Goal: Information Seeking & Learning: Learn about a topic

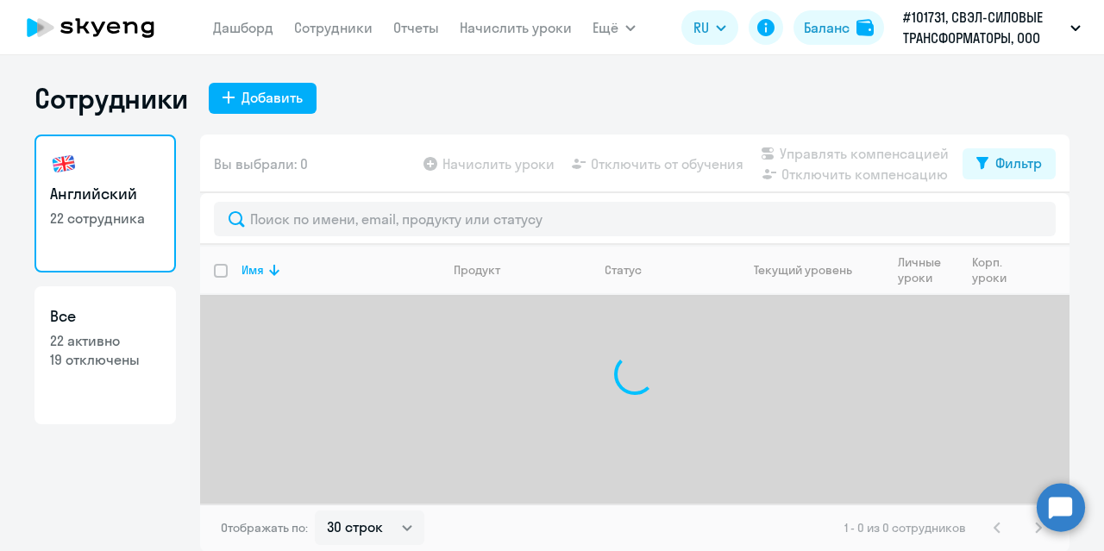
select select "30"
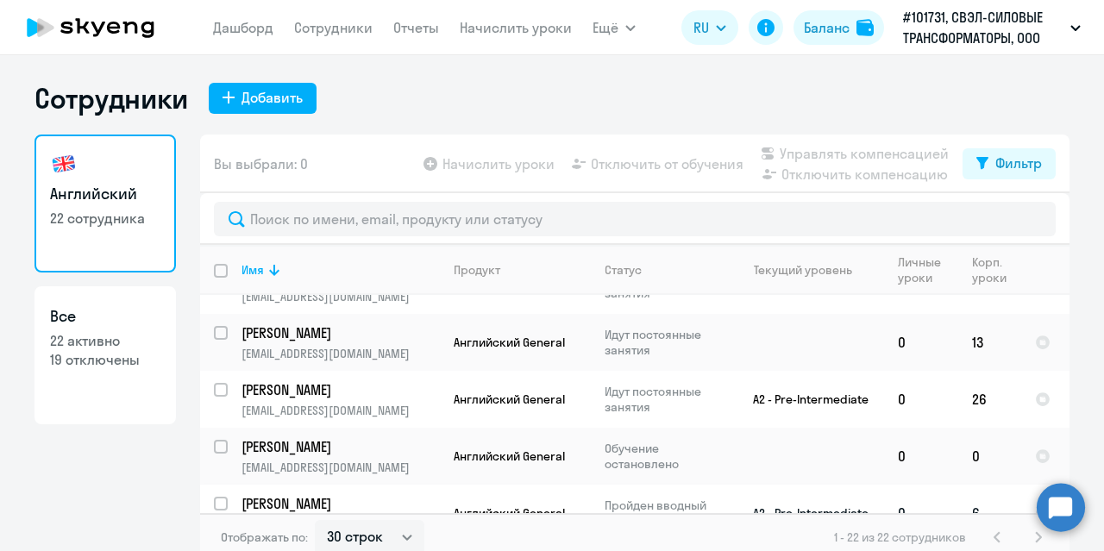
scroll to position [259, 0]
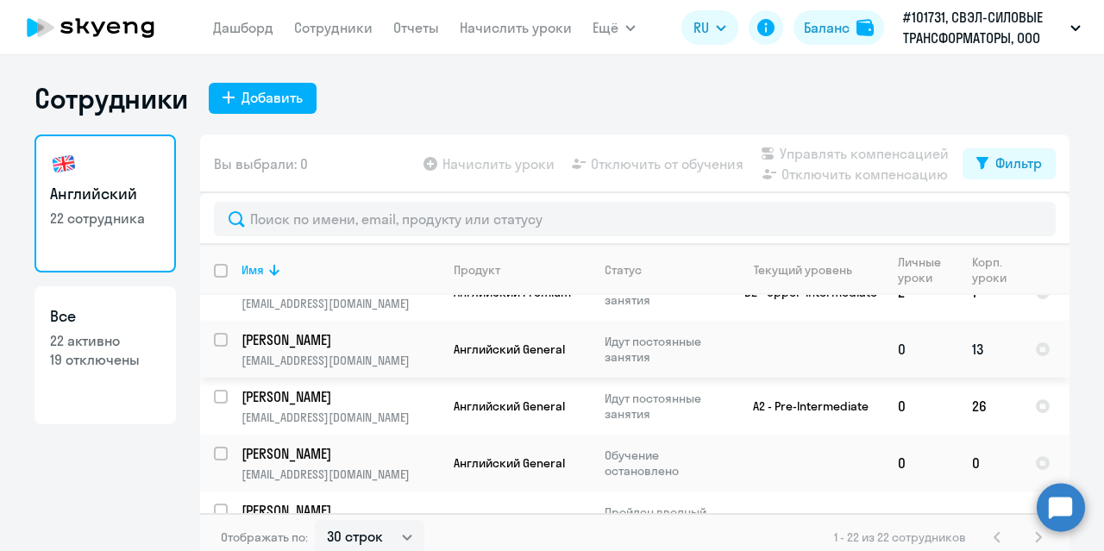
click at [341, 346] on p "[PERSON_NAME]" at bounding box center [338, 339] width 195 height 19
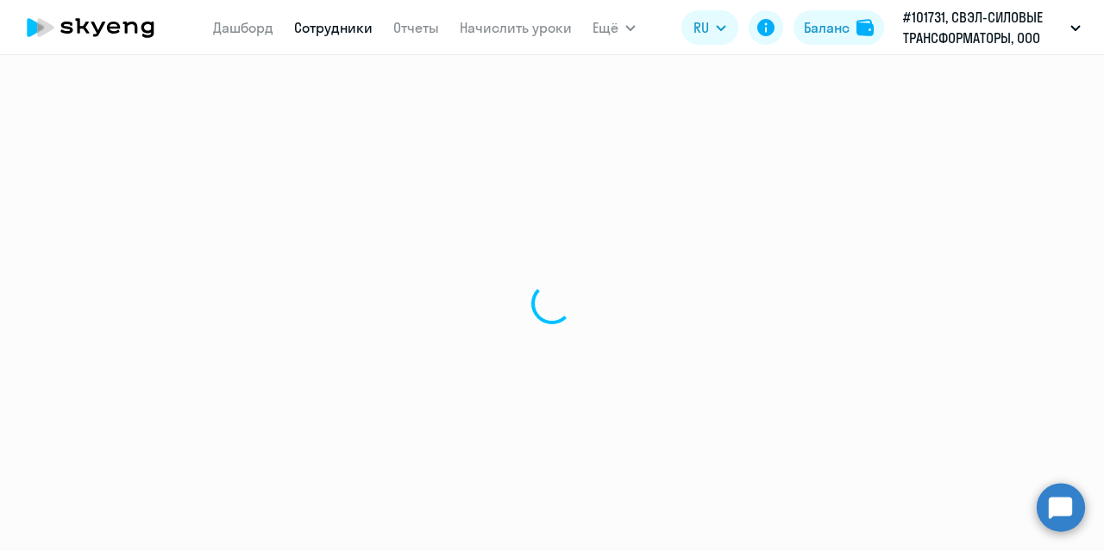
select select "english"
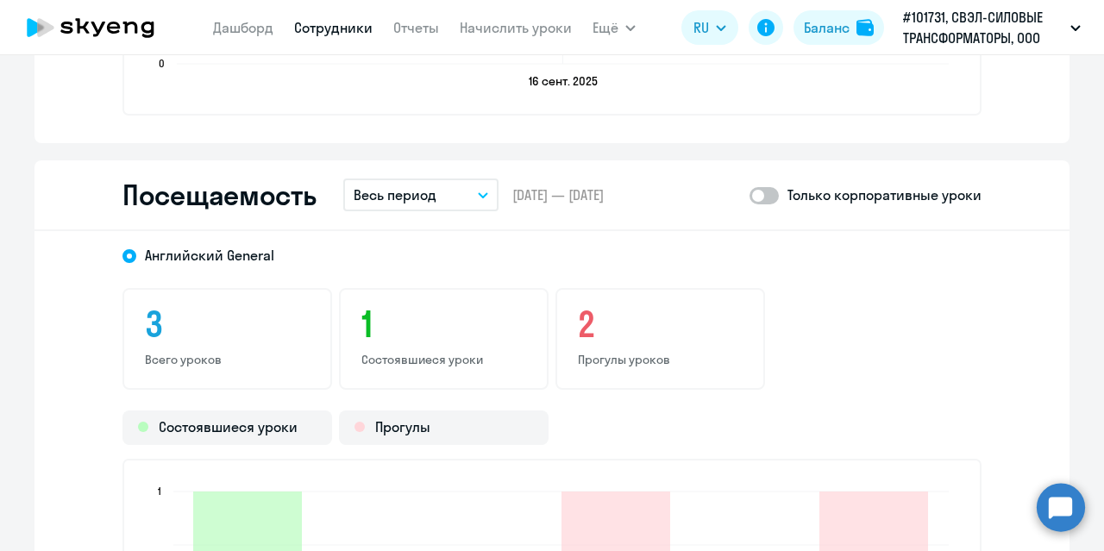
scroll to position [1983, 0]
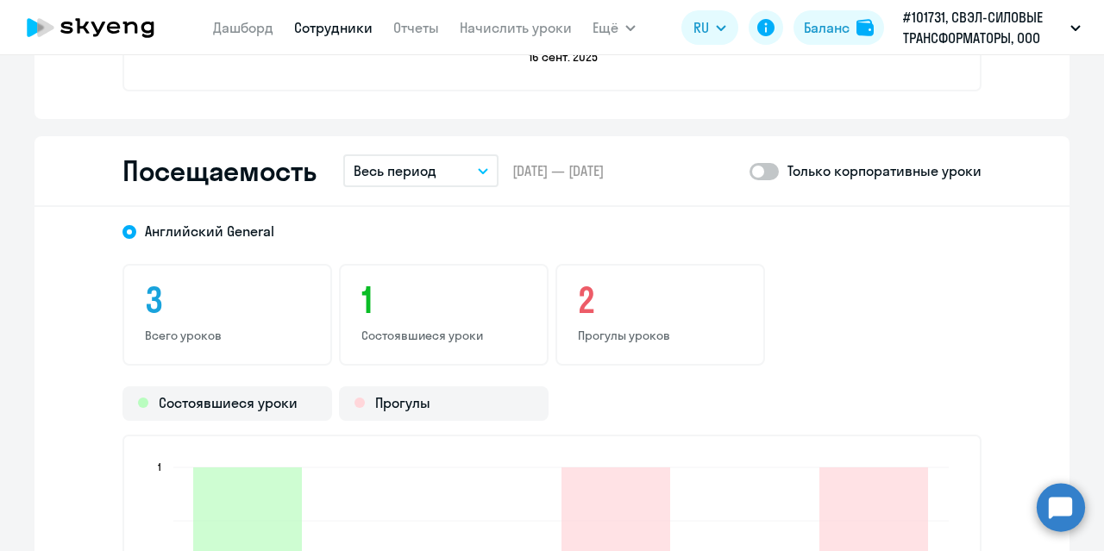
click at [485, 170] on button "Весь период" at bounding box center [420, 170] width 155 height 33
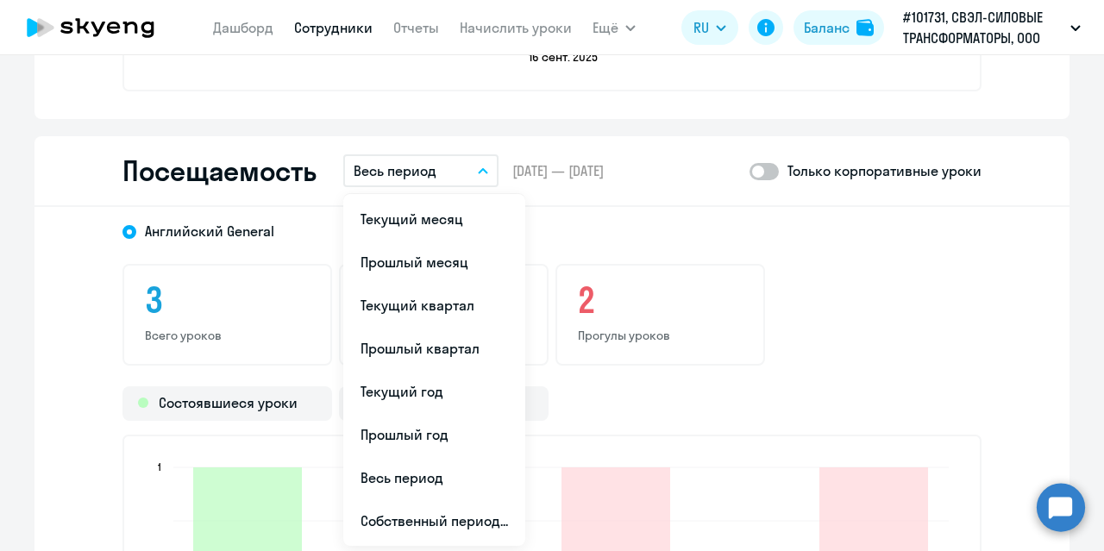
click at [597, 207] on div "[DEMOGRAPHIC_DATA] General 3 Всего уроков 1 Состоявшиеся уроки 2 Прогулы уроков…" at bounding box center [551, 510] width 1035 height 607
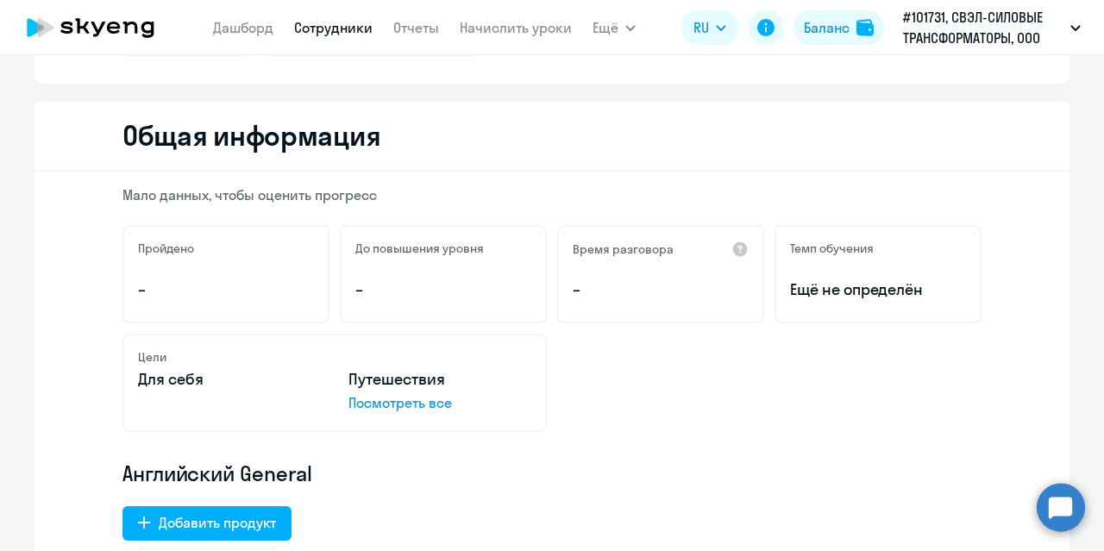
scroll to position [148, 0]
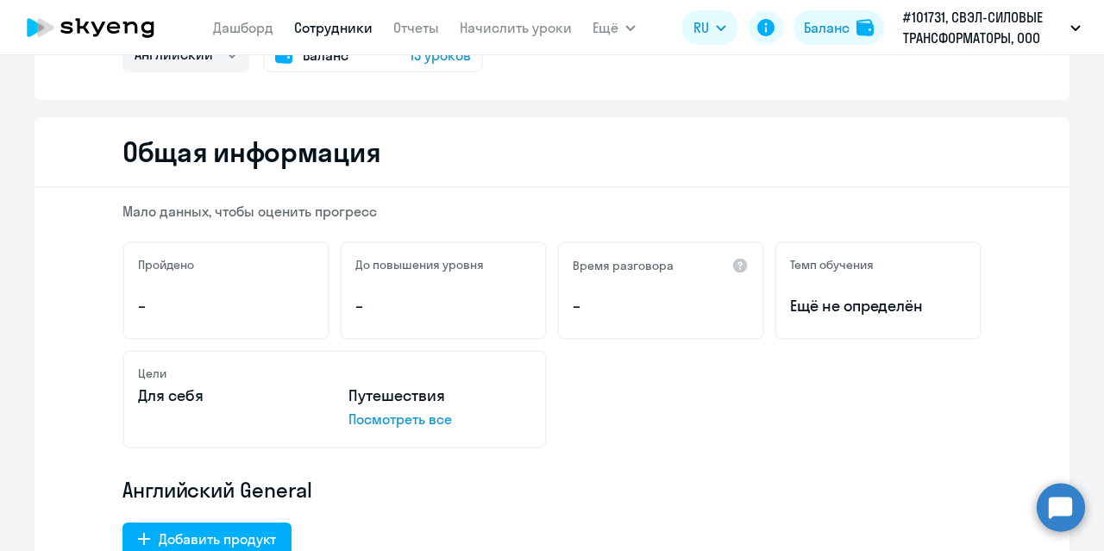
click at [390, 421] on p "Посмотреть все" at bounding box center [439, 419] width 183 height 21
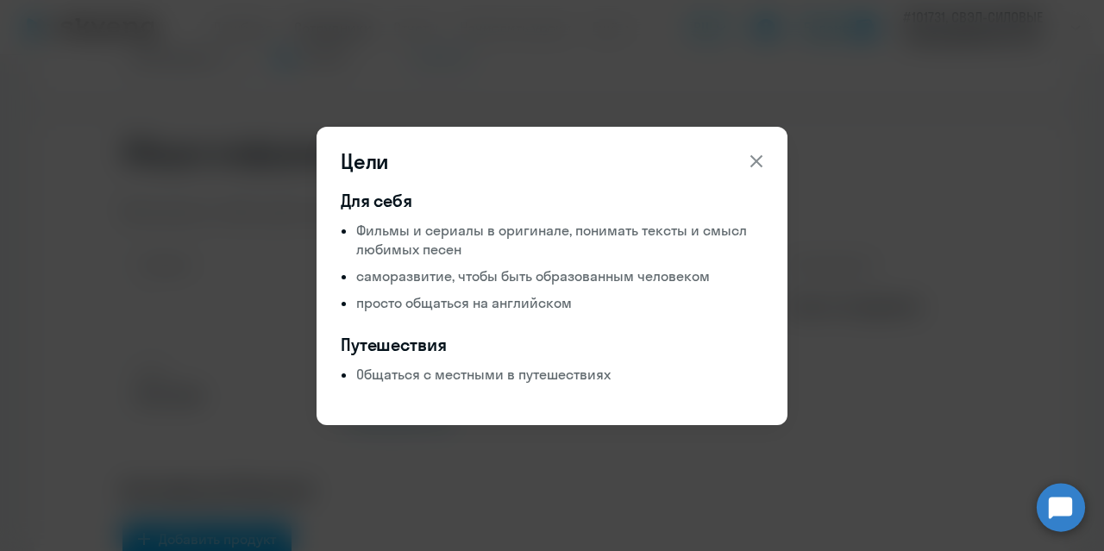
click at [757, 160] on icon at bounding box center [756, 160] width 12 height 12
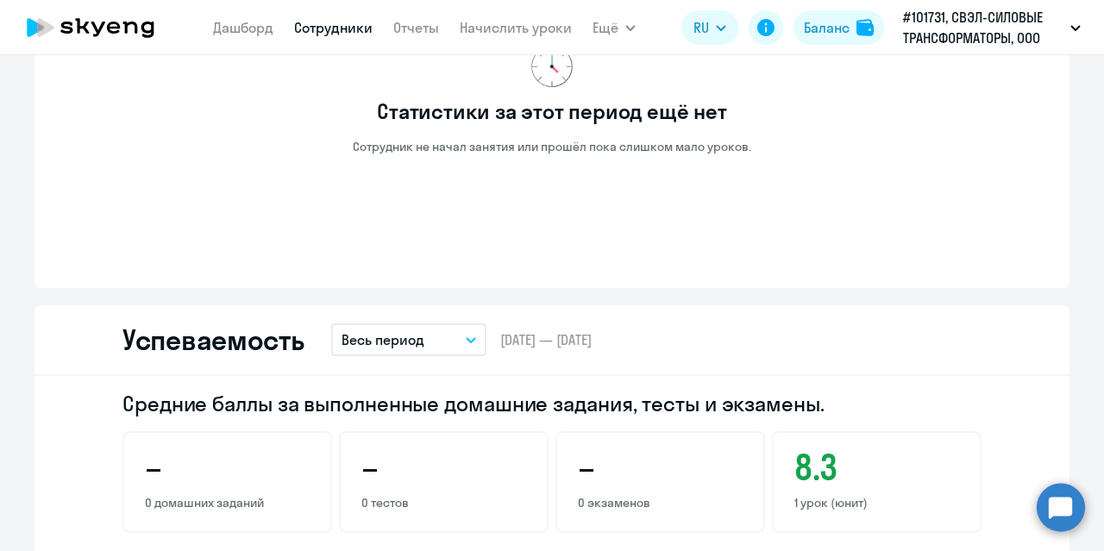
scroll to position [1207, 0]
